Goal: Check status

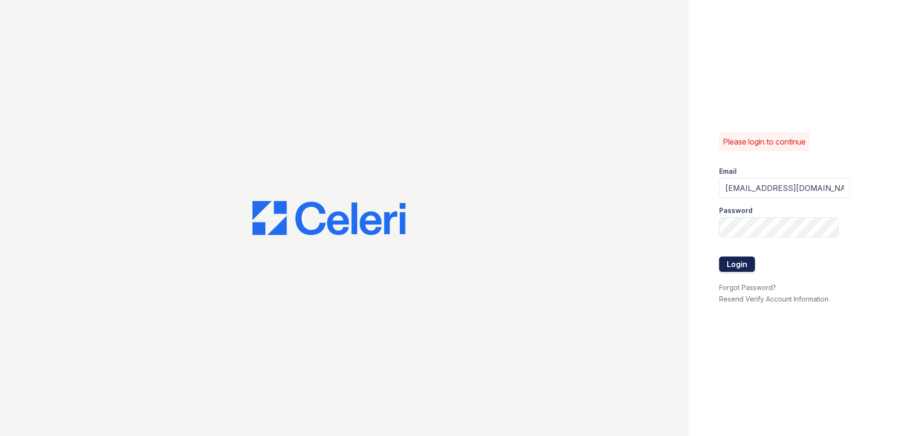
click at [737, 262] on button "Login" at bounding box center [737, 263] width 36 height 15
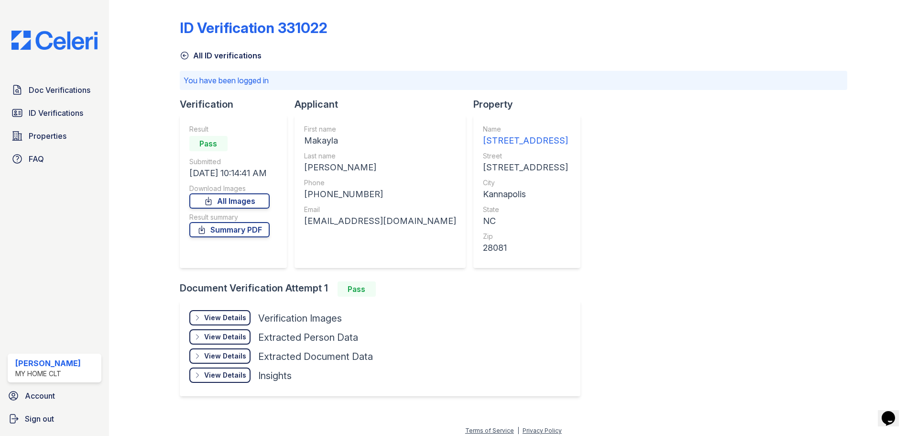
click at [224, 322] on div "View Details Details" at bounding box center [219, 317] width 61 height 15
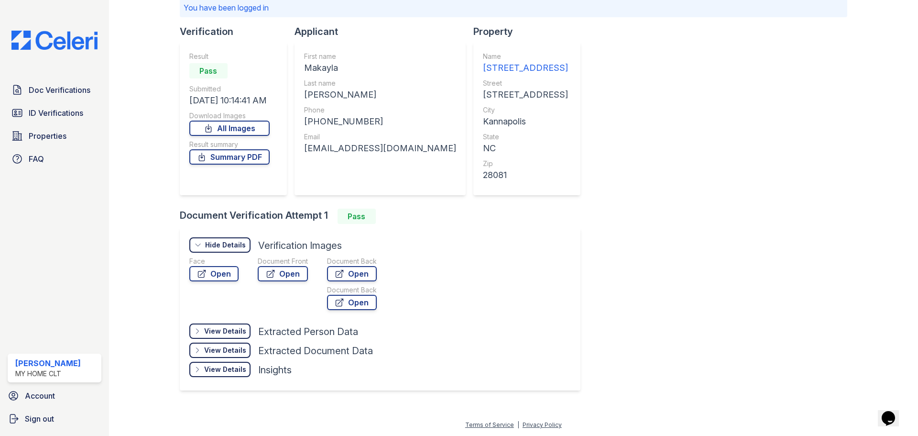
scroll to position [73, 0]
click at [210, 277] on link "Open" at bounding box center [213, 272] width 49 height 15
click at [289, 272] on link "Open" at bounding box center [283, 272] width 50 height 15
